Goal: Find specific page/section: Find specific page/section

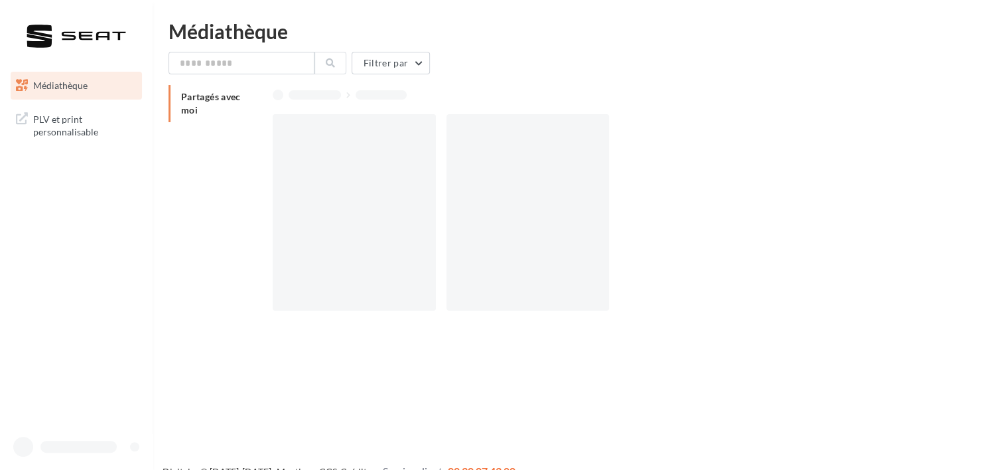
click at [74, 128] on span "PLV et print personnalisable" at bounding box center [85, 124] width 104 height 29
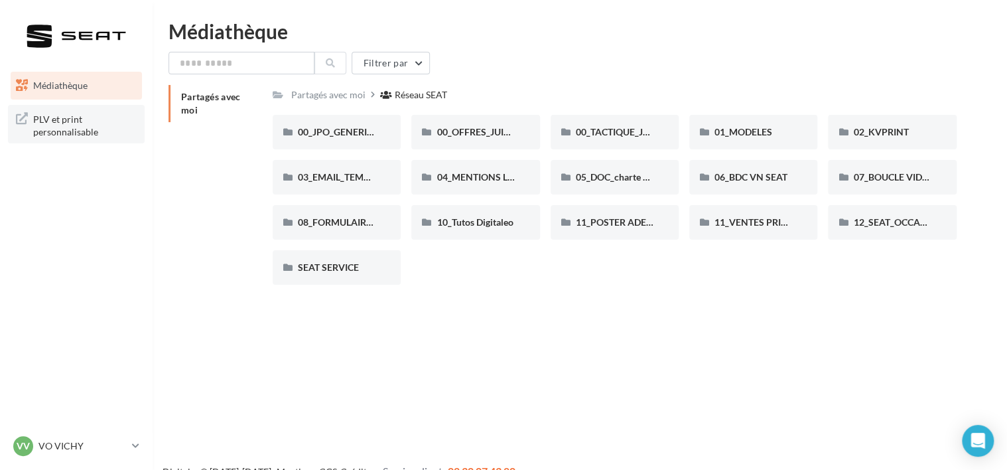
click at [66, 116] on span "PLV et print personnalisable" at bounding box center [85, 124] width 104 height 29
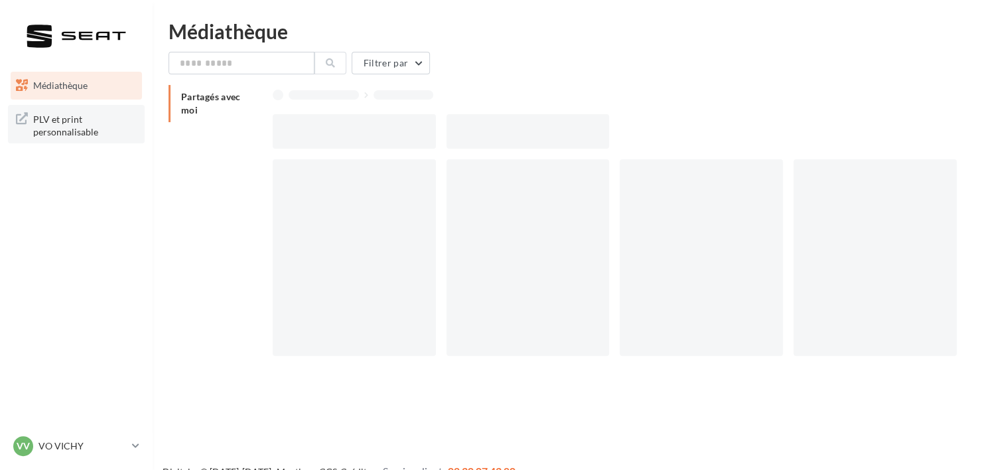
click at [76, 121] on span "PLV et print personnalisable" at bounding box center [85, 124] width 104 height 29
